Goal: Task Accomplishment & Management: Complete application form

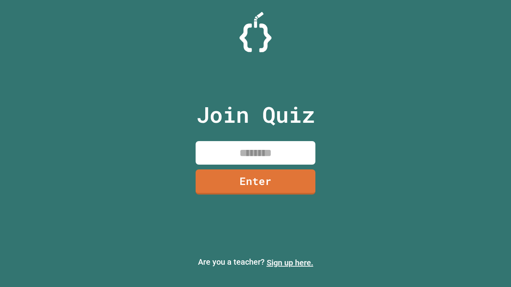
click at [290, 263] on link "Sign up here." at bounding box center [290, 263] width 47 height 10
